Goal: Transaction & Acquisition: Obtain resource

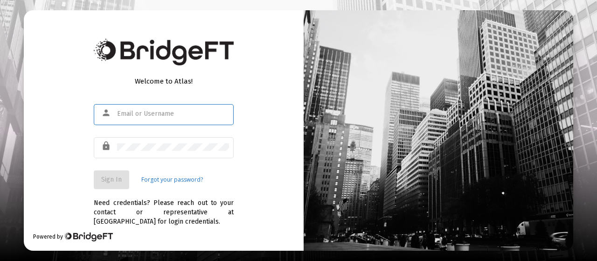
type input "[EMAIL_ADDRESS][DOMAIN_NAME]"
click at [258, 171] on div "Welcome to Atlas! person [EMAIL_ADDRESS][DOMAIN_NAME] lock Sign In Forgot your …" at bounding box center [164, 130] width 280 height 240
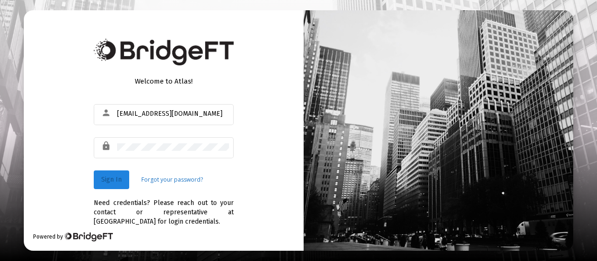
click at [104, 181] on span "Sign In" at bounding box center [111, 179] width 21 height 8
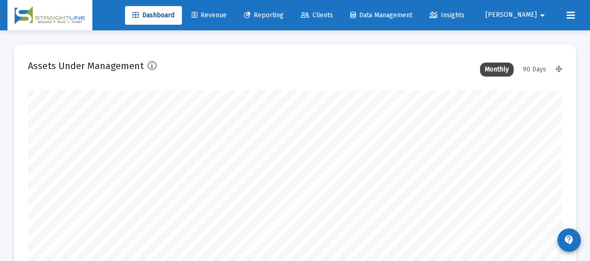
scroll to position [187, 534]
click at [284, 15] on span "Reporting" at bounding box center [264, 15] width 40 height 8
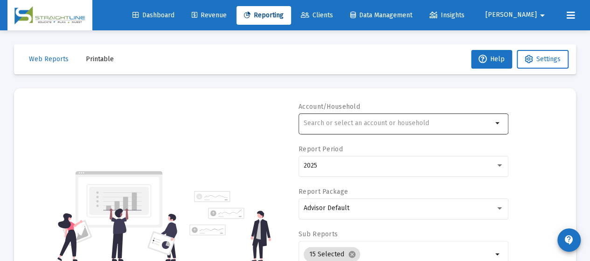
click at [342, 126] on input "text" at bounding box center [398, 122] width 189 height 7
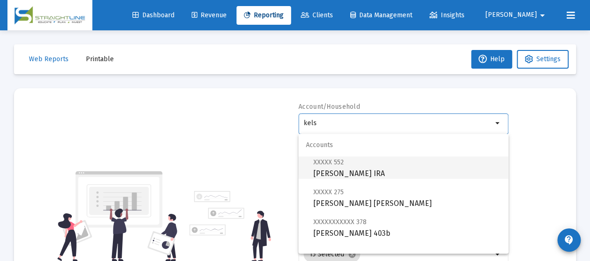
click at [345, 174] on span "XXXXX 552 [PERSON_NAME] IRA" at bounding box center [408, 167] width 188 height 23
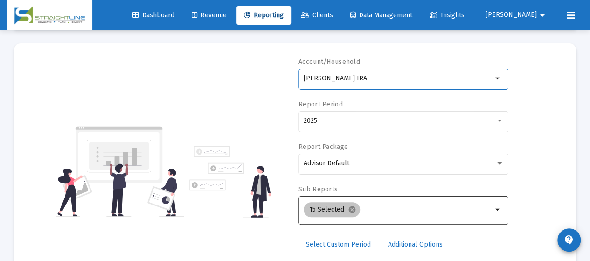
scroll to position [93, 0]
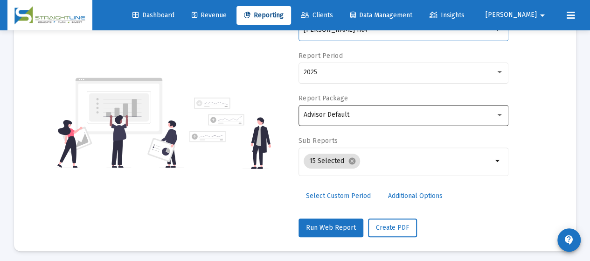
click at [389, 119] on div "Advisor Default" at bounding box center [404, 114] width 200 height 23
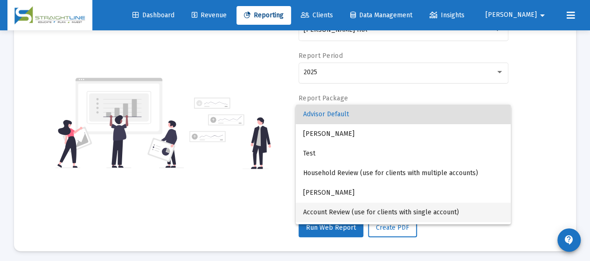
click at [375, 209] on span "Account Review (use for clients with single account)" at bounding box center [403, 212] width 200 height 20
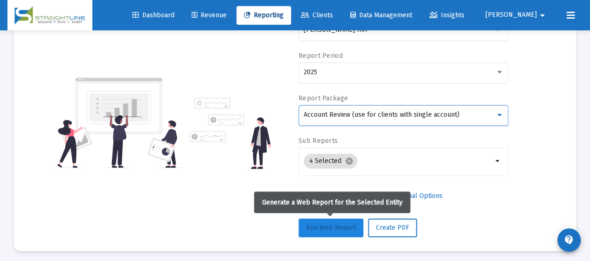
click at [344, 228] on span "Run Web Report" at bounding box center [331, 227] width 50 height 8
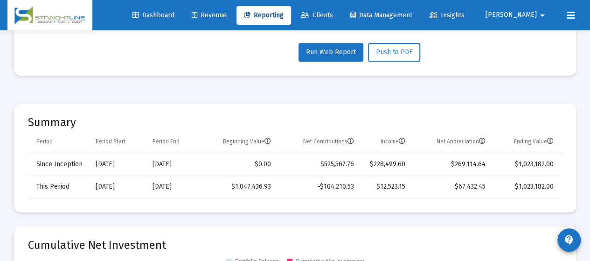
scroll to position [280, 0]
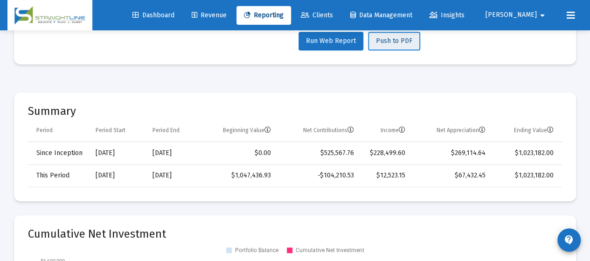
click at [396, 41] on span "Push to PDF" at bounding box center [394, 41] width 36 height 8
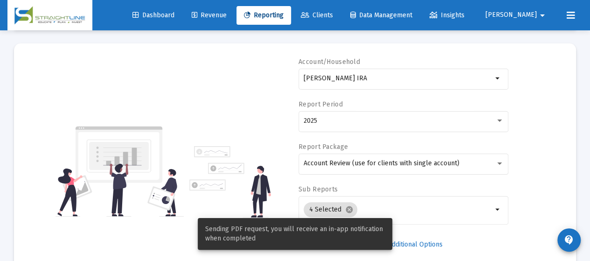
scroll to position [0, 0]
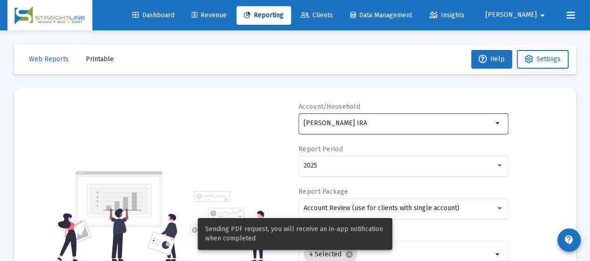
click at [405, 125] on input "[PERSON_NAME] IRA" at bounding box center [398, 122] width 189 height 7
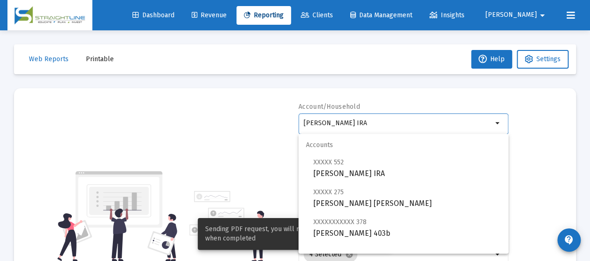
drag, startPoint x: 405, startPoint y: 125, endPoint x: 92, endPoint y: 143, distance: 313.6
click at [105, 145] on div "Account/[PERSON_NAME] IRA arrow_drop_down Report Period 2025 Report Package Acc…" at bounding box center [295, 216] width 534 height 228
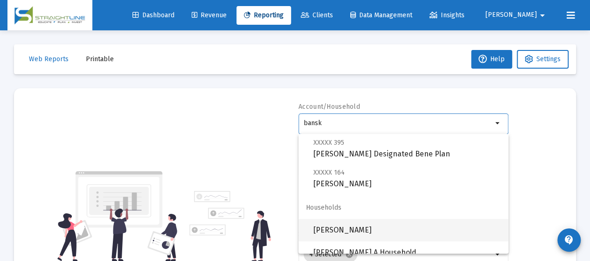
scroll to position [30, 0]
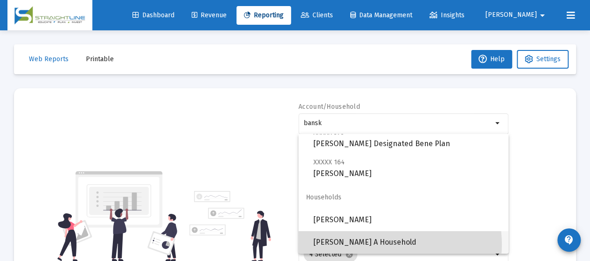
click at [390, 244] on span "[PERSON_NAME] A Household" at bounding box center [408, 242] width 188 height 22
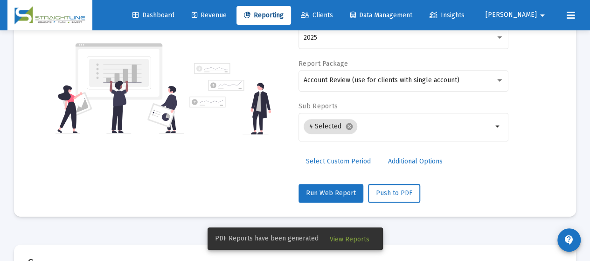
scroll to position [140, 0]
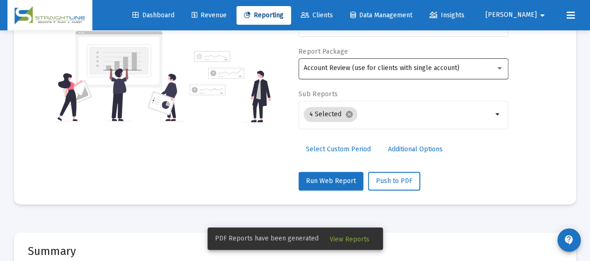
click at [417, 66] on span "Account Review (use for clients with single account)" at bounding box center [382, 68] width 156 height 8
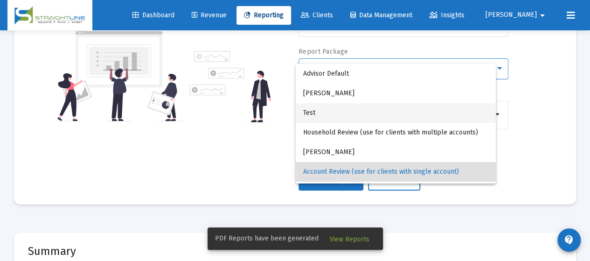
scroll to position [37, 0]
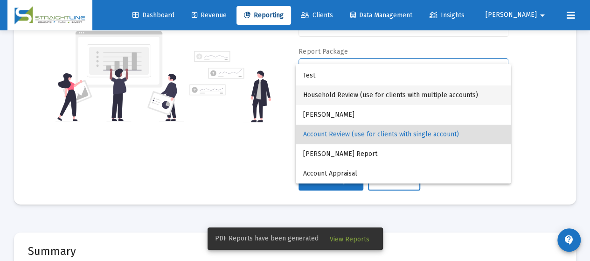
click at [387, 99] on span "Household Review (use for clients with multiple accounts)" at bounding box center [403, 95] width 200 height 20
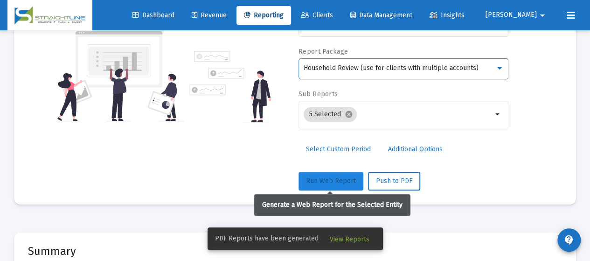
click at [335, 178] on span "Run Web Report" at bounding box center [331, 181] width 50 height 8
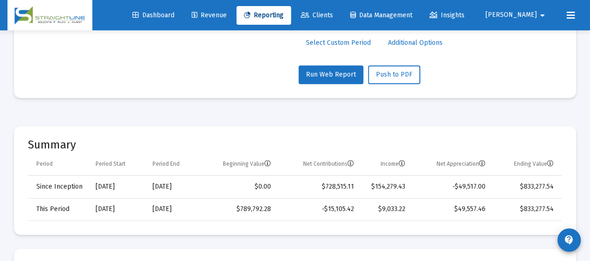
scroll to position [280, 0]
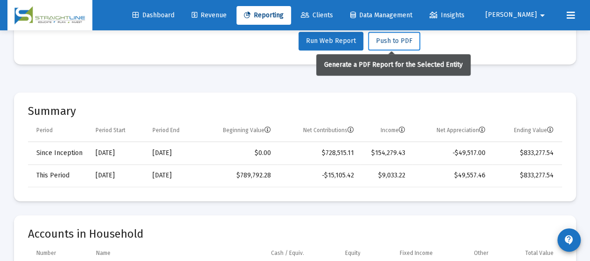
click at [397, 41] on span "Push to PDF" at bounding box center [394, 41] width 36 height 8
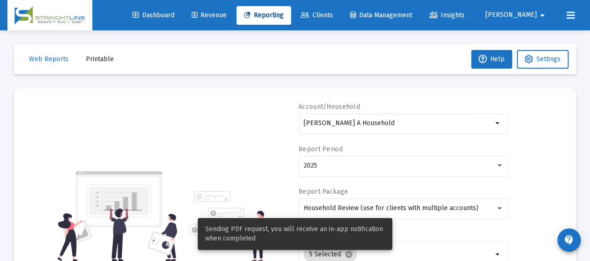
scroll to position [0, 0]
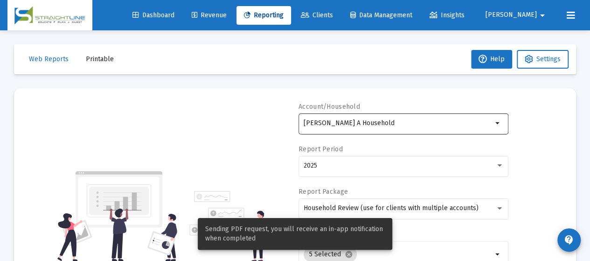
click at [421, 125] on input "[PERSON_NAME] A Household" at bounding box center [398, 122] width 189 height 7
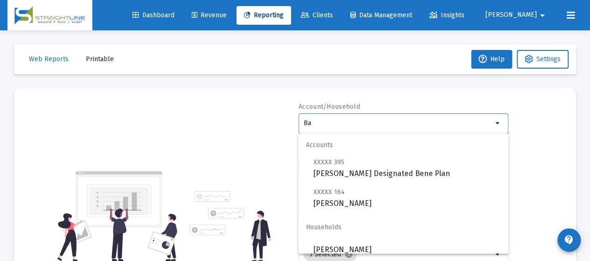
type input "B"
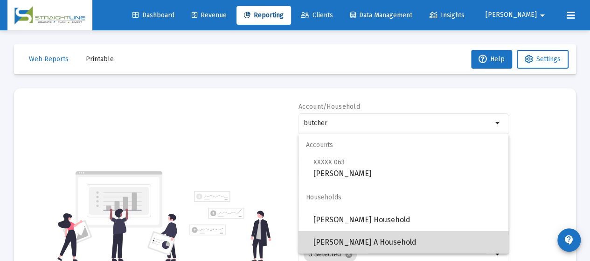
click at [379, 246] on span "[PERSON_NAME] A Household" at bounding box center [408, 242] width 188 height 22
type input "[PERSON_NAME] A Household"
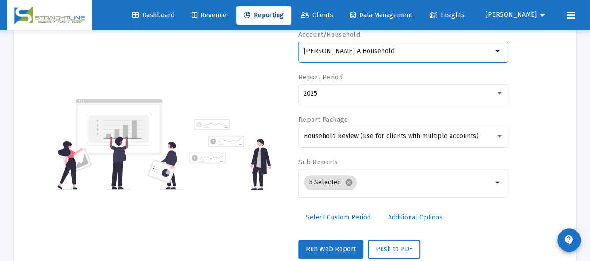
scroll to position [93, 0]
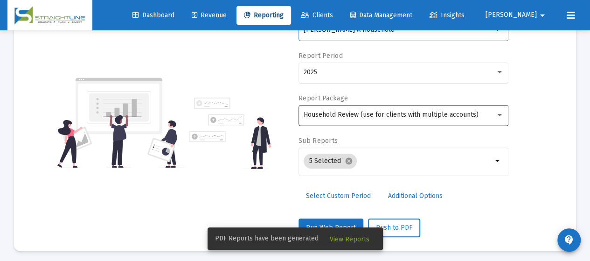
click at [430, 115] on span "Household Review (use for clients with multiple accounts)" at bounding box center [391, 115] width 175 height 8
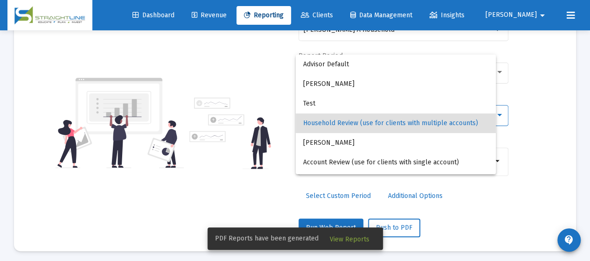
scroll to position [9, 0]
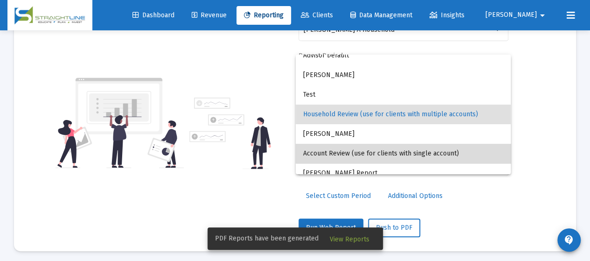
click at [413, 147] on span "Account Review (use for clients with single account)" at bounding box center [403, 154] width 200 height 20
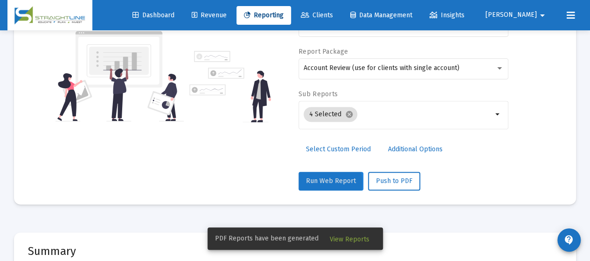
click at [313, 182] on span "Run Web Report" at bounding box center [331, 181] width 50 height 8
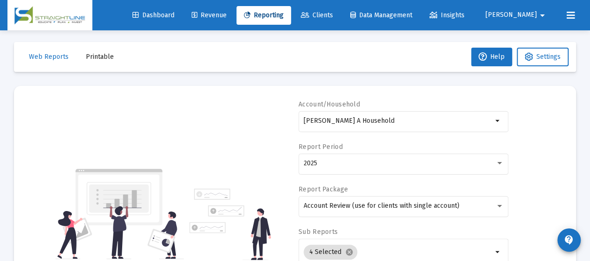
scroll to position [0, 0]
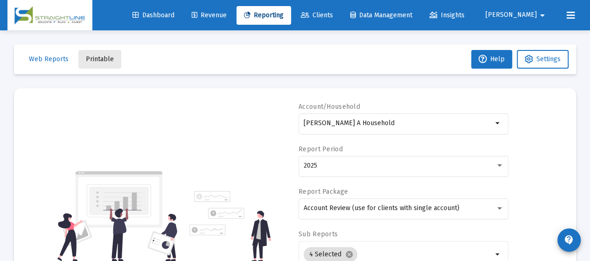
click at [99, 60] on span "Printable" at bounding box center [100, 59] width 28 height 8
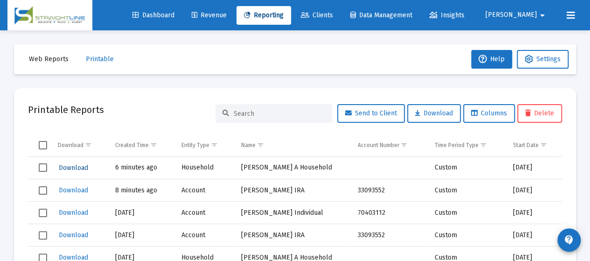
click at [72, 164] on span "Download" at bounding box center [73, 168] width 29 height 8
click at [341, 21] on link "Clients" at bounding box center [316, 15] width 47 height 19
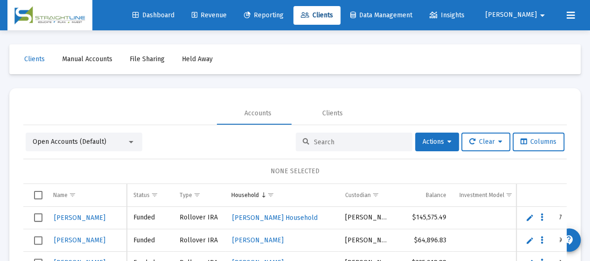
click at [284, 18] on span "Reporting" at bounding box center [264, 15] width 40 height 8
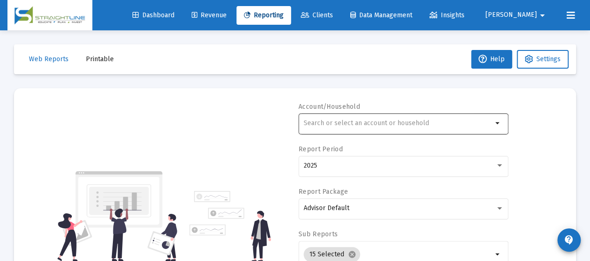
click at [410, 119] on div at bounding box center [398, 122] width 189 height 23
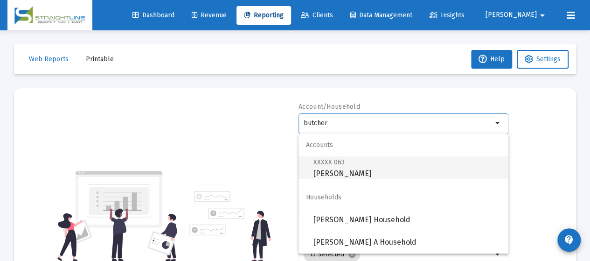
click at [366, 172] on span "XXXXX 063 [PERSON_NAME]" at bounding box center [408, 167] width 188 height 23
type input "[PERSON_NAME]"
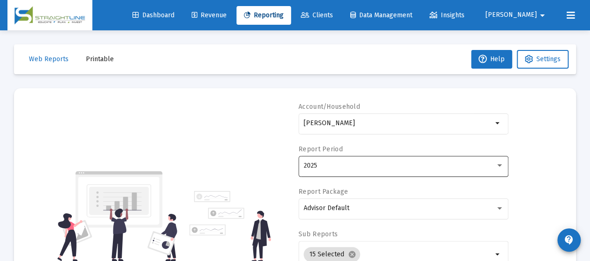
click at [379, 171] on div "2025" at bounding box center [404, 165] width 200 height 23
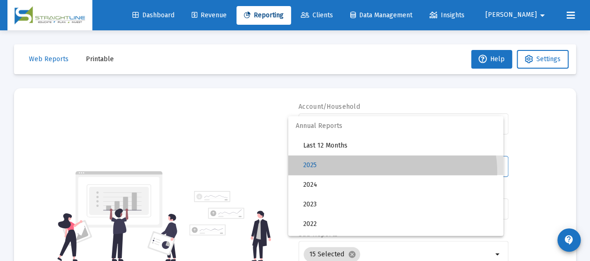
click at [380, 172] on span "2025" at bounding box center [399, 165] width 193 height 20
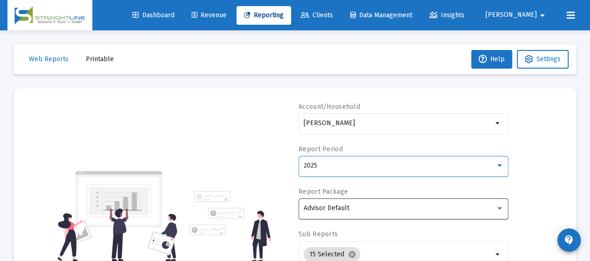
scroll to position [47, 0]
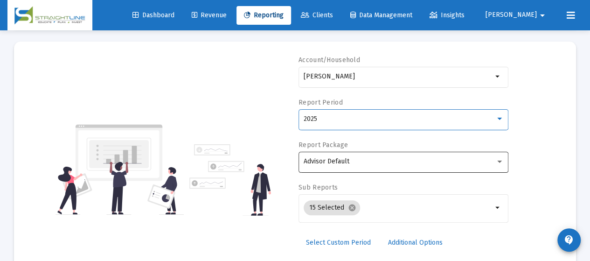
click at [384, 167] on div "Advisor Default" at bounding box center [404, 161] width 200 height 23
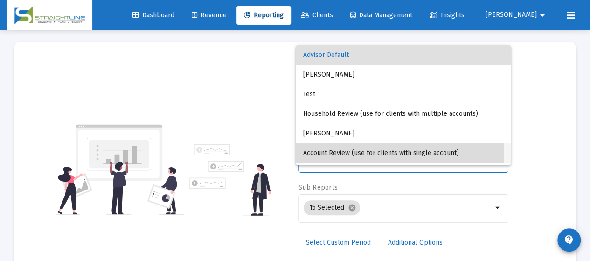
click at [384, 152] on span "Account Review (use for clients with single account)" at bounding box center [403, 153] width 200 height 20
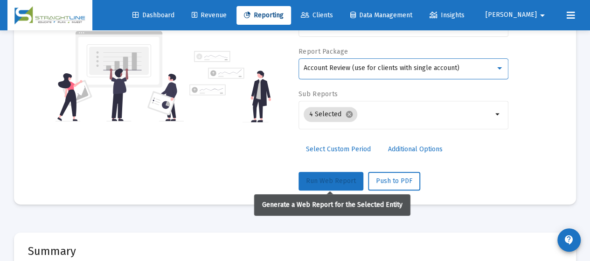
click at [342, 181] on span "Run Web Report" at bounding box center [331, 181] width 50 height 8
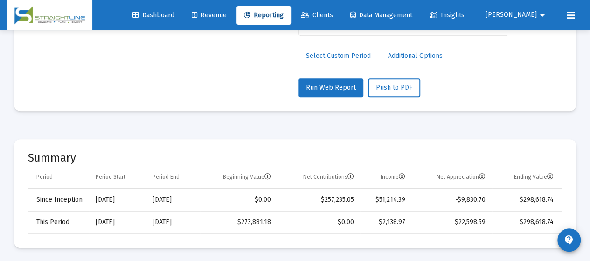
scroll to position [280, 0]
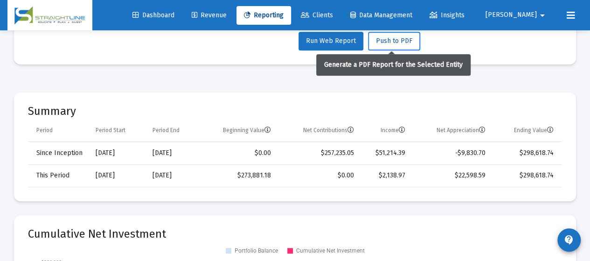
click at [383, 45] on button "Push to PDF" at bounding box center [394, 41] width 52 height 19
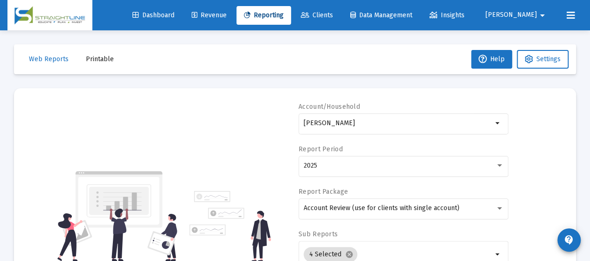
scroll to position [0, 0]
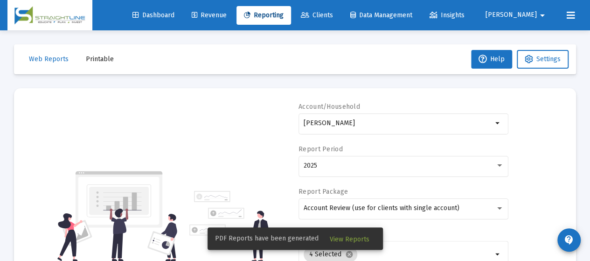
click at [104, 63] on span "Printable" at bounding box center [100, 59] width 28 height 8
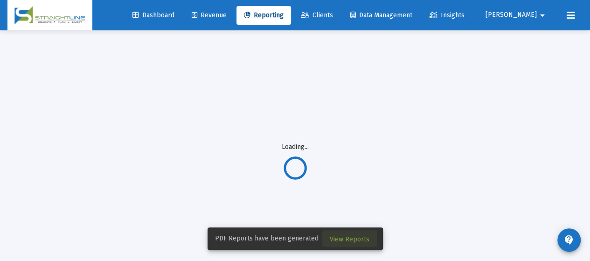
click at [354, 238] on span "View Reports" at bounding box center [350, 239] width 40 height 8
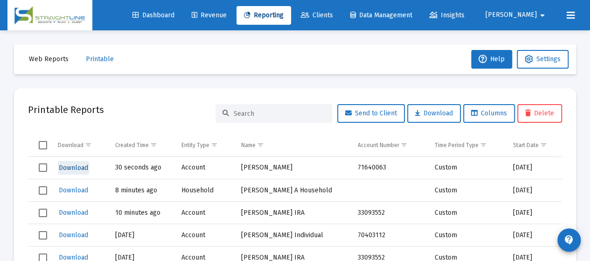
click at [75, 166] on span "Download" at bounding box center [73, 168] width 29 height 8
click at [68, 211] on span "Download" at bounding box center [73, 213] width 29 height 8
